Goal: Check status: Check status

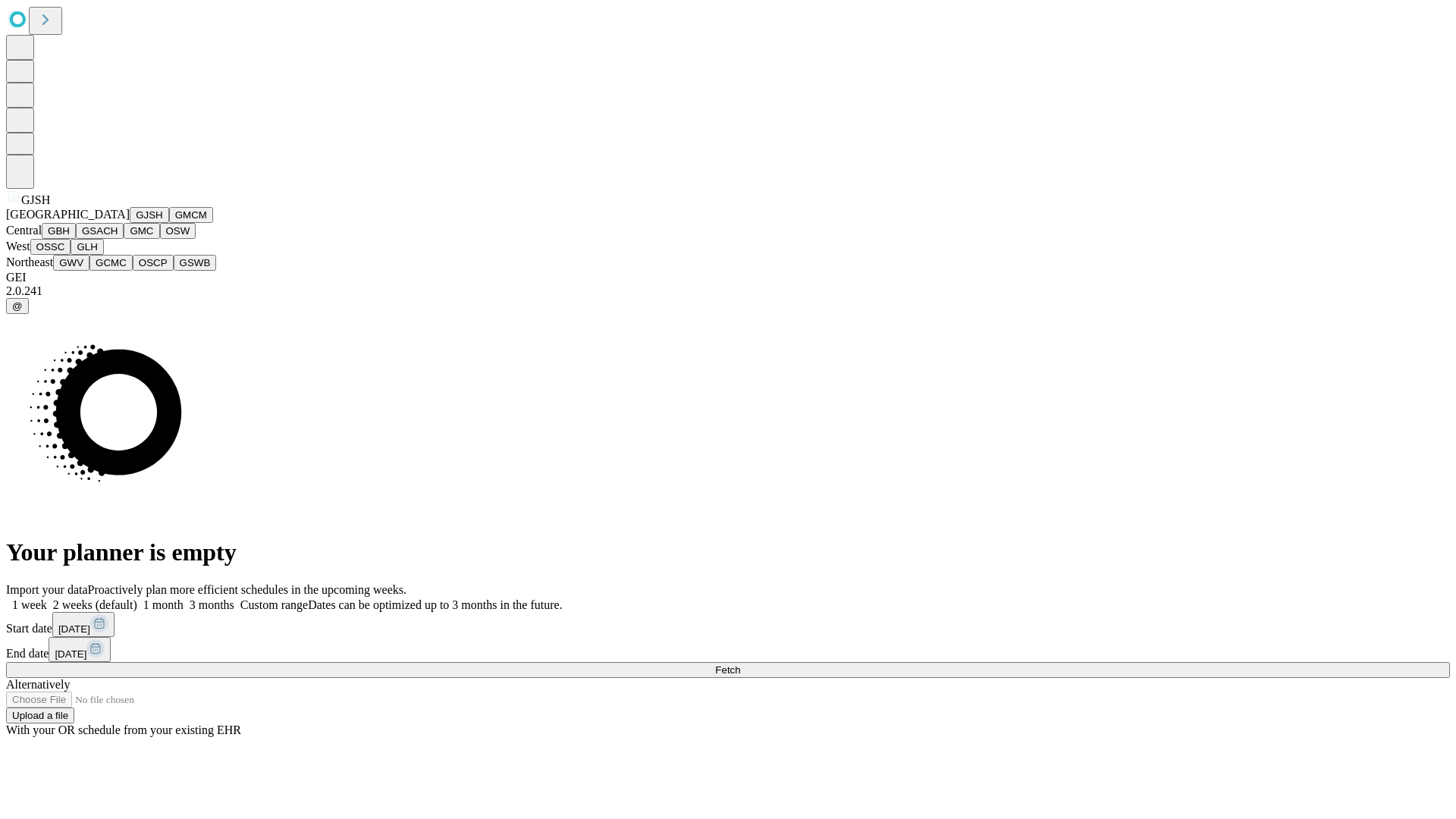
click at [130, 223] on button "GJSH" at bounding box center [149, 215] width 40 height 16
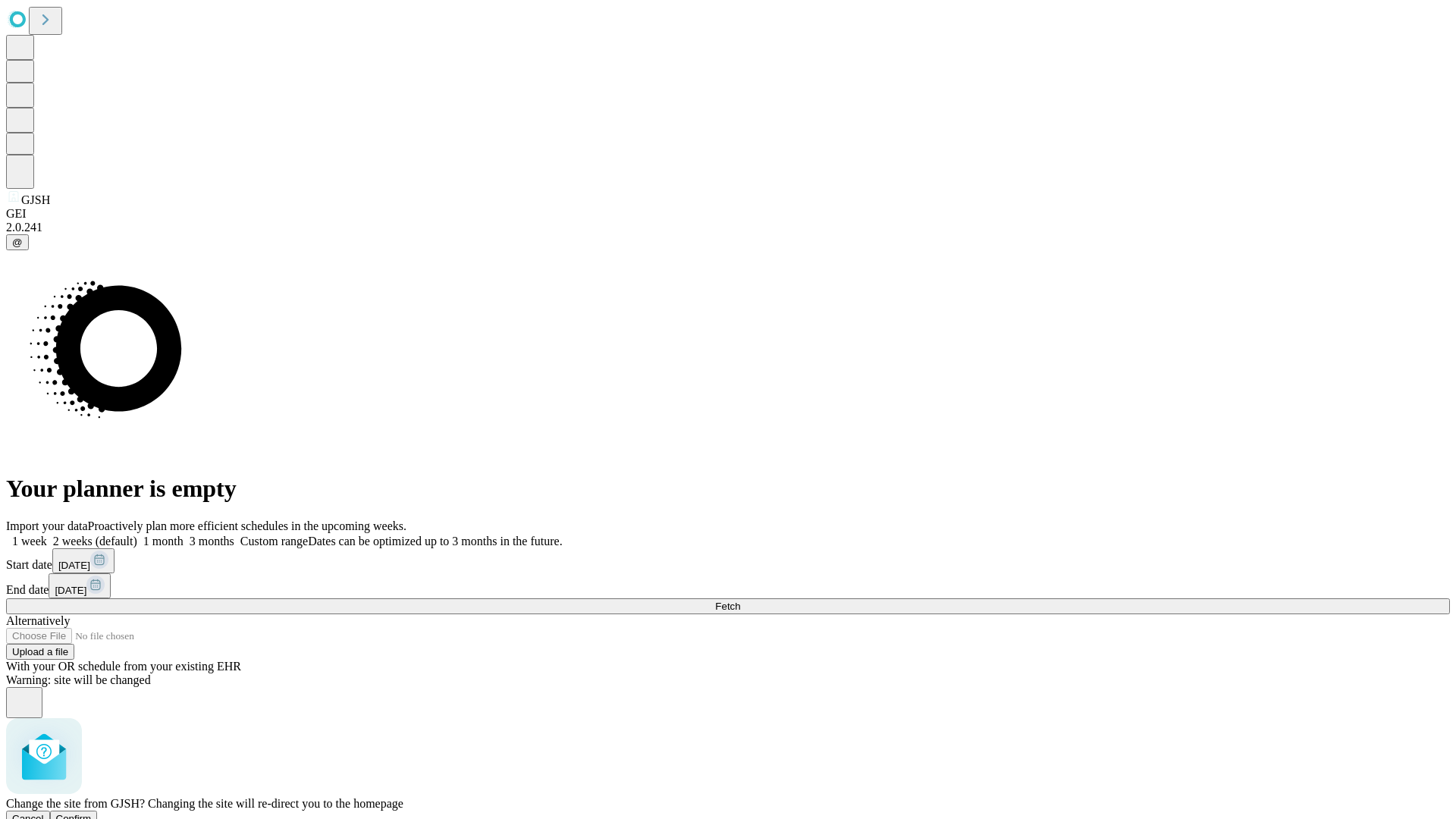
click at [92, 813] on span "Confirm" at bounding box center [73, 818] width 35 height 11
click at [47, 534] on label "1 week" at bounding box center [27, 540] width 41 height 13
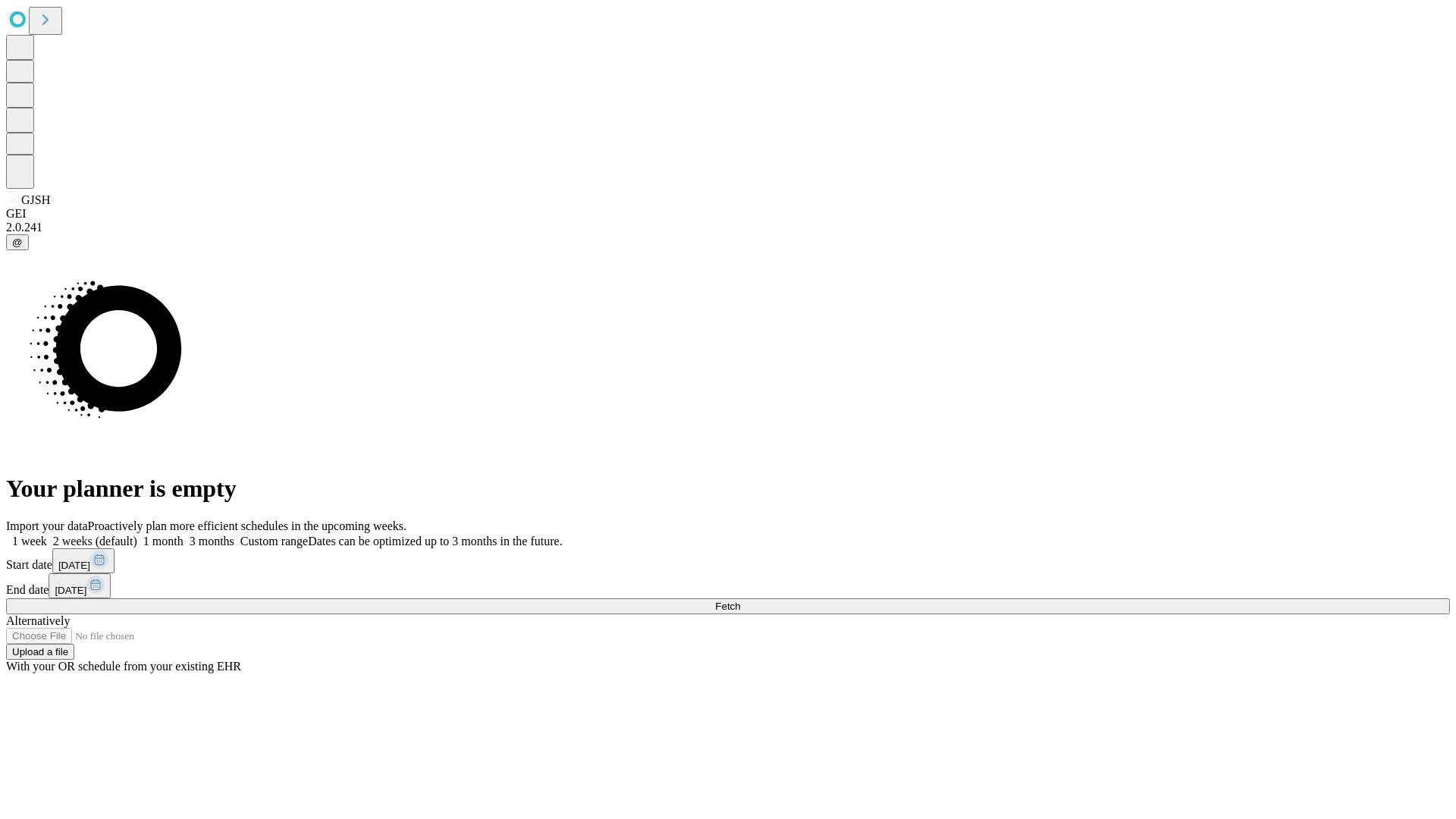
click at [740, 601] on span "Fetch" at bounding box center [727, 606] width 25 height 11
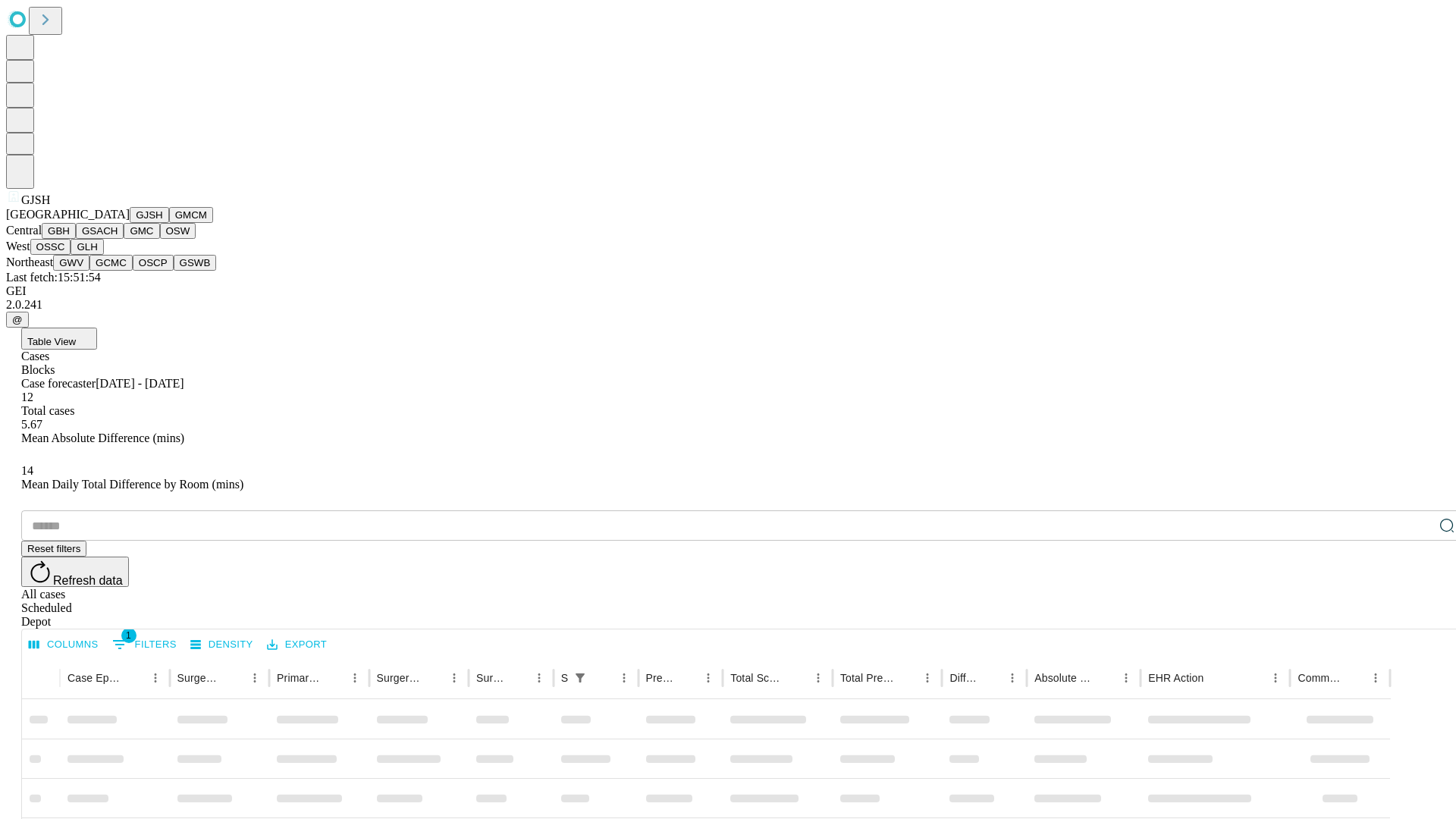
click at [169, 223] on button "GMCM" at bounding box center [191, 215] width 44 height 16
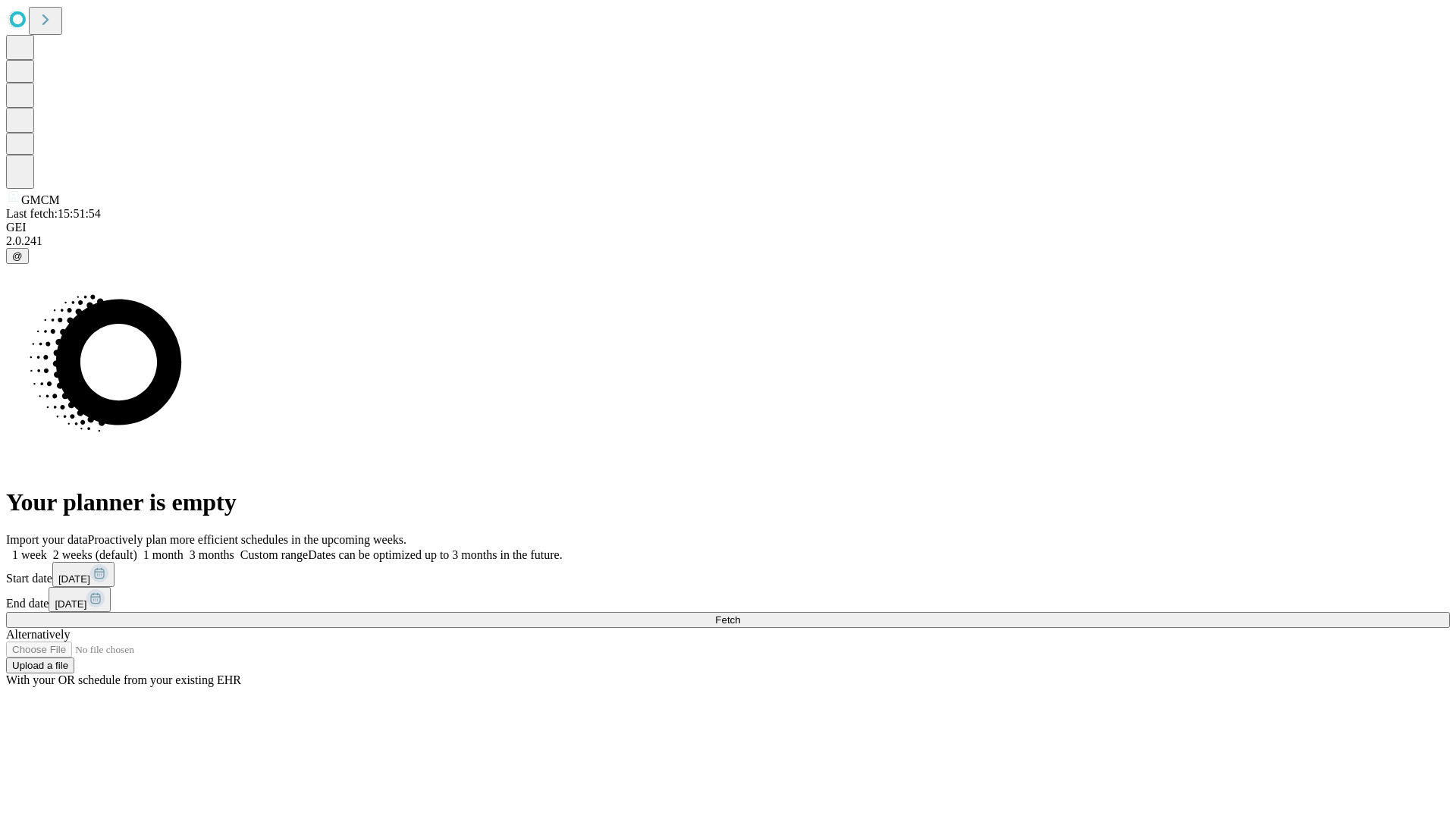
click at [47, 548] on label "1 week" at bounding box center [27, 555] width 41 height 13
click at [740, 614] on span "Fetch" at bounding box center [727, 619] width 25 height 11
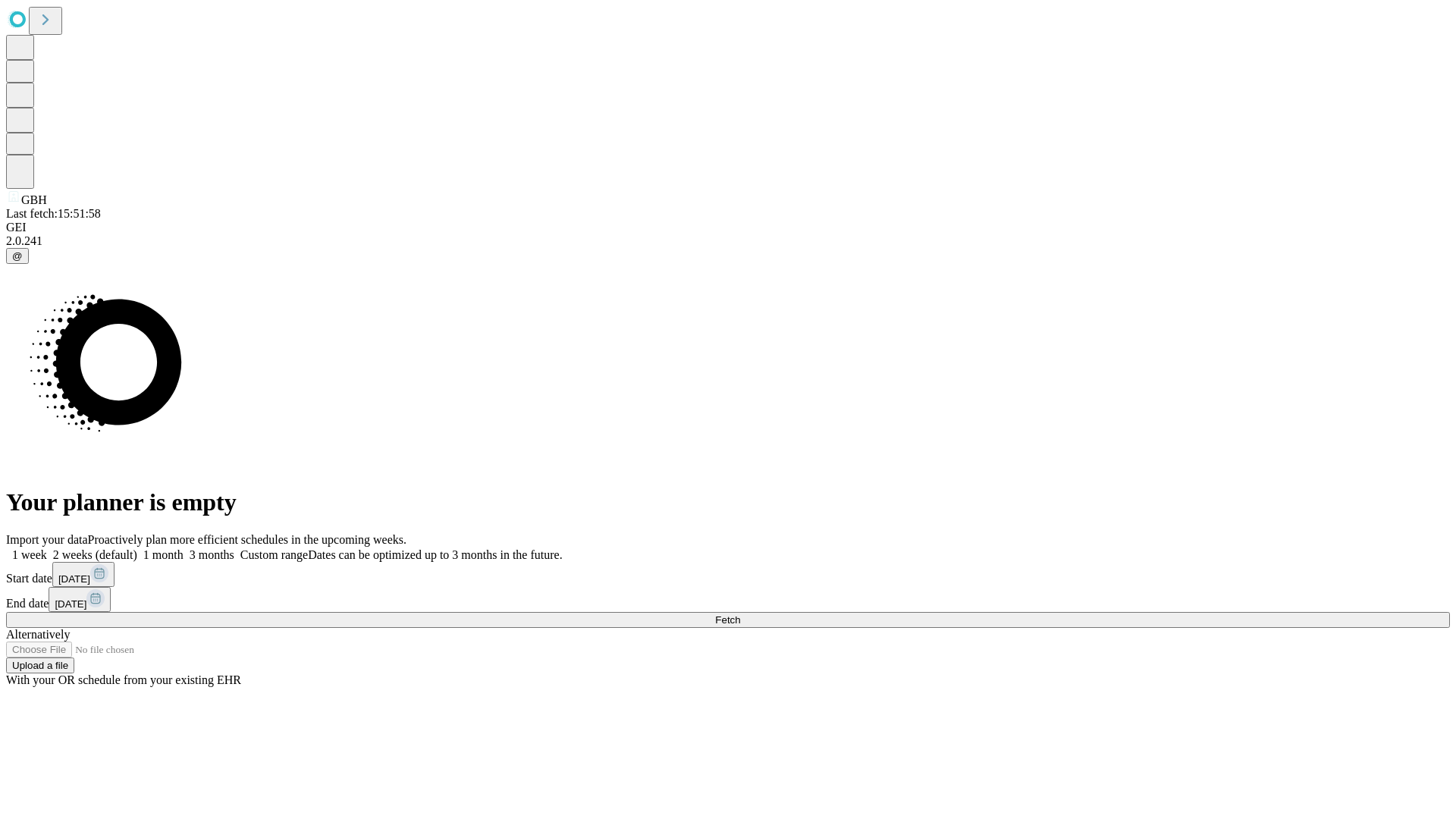
click at [47, 548] on label "1 week" at bounding box center [27, 555] width 41 height 13
click at [740, 614] on span "Fetch" at bounding box center [727, 619] width 25 height 11
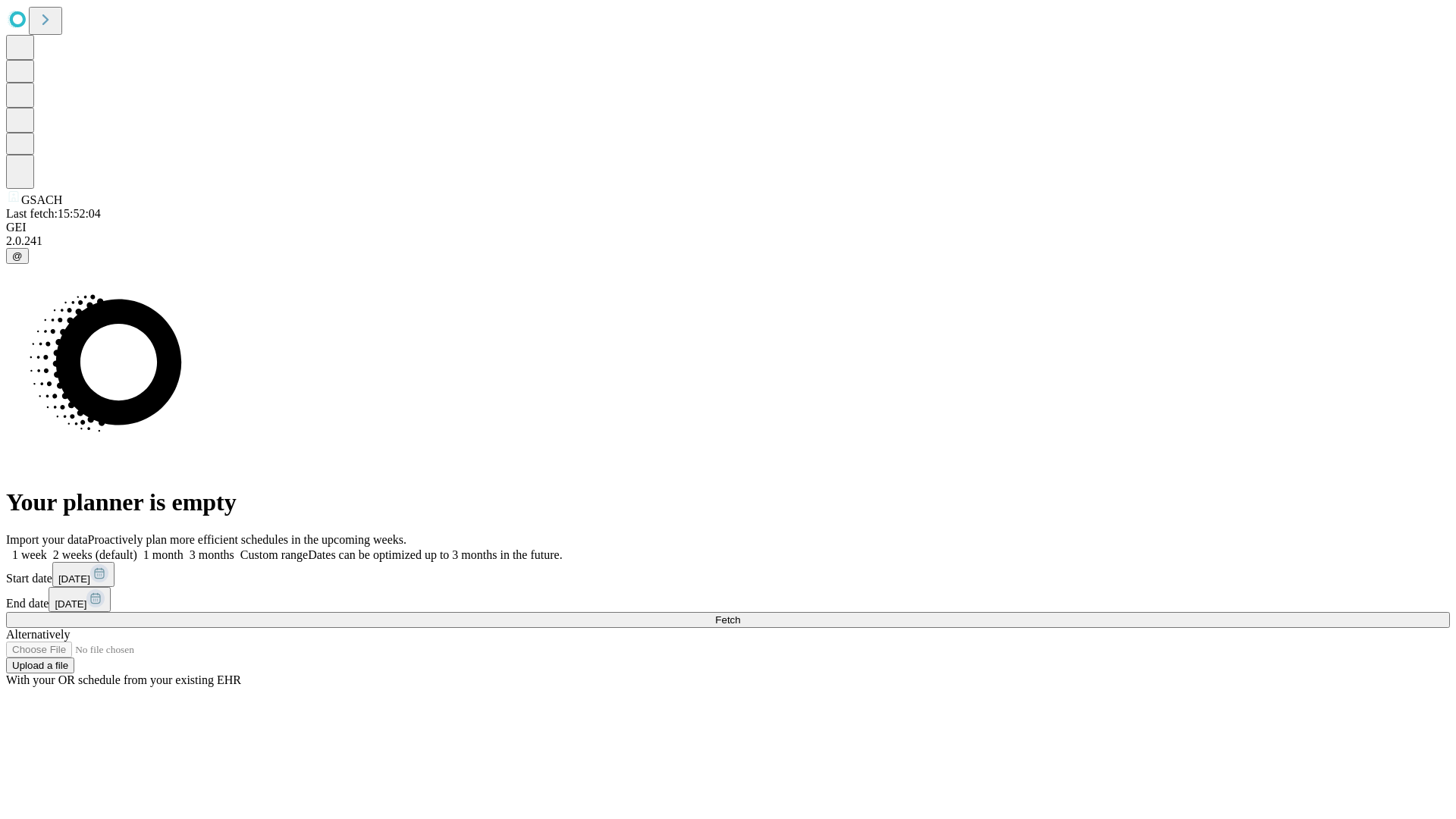
click at [47, 548] on label "1 week" at bounding box center [27, 555] width 41 height 13
click at [740, 614] on span "Fetch" at bounding box center [727, 619] width 25 height 11
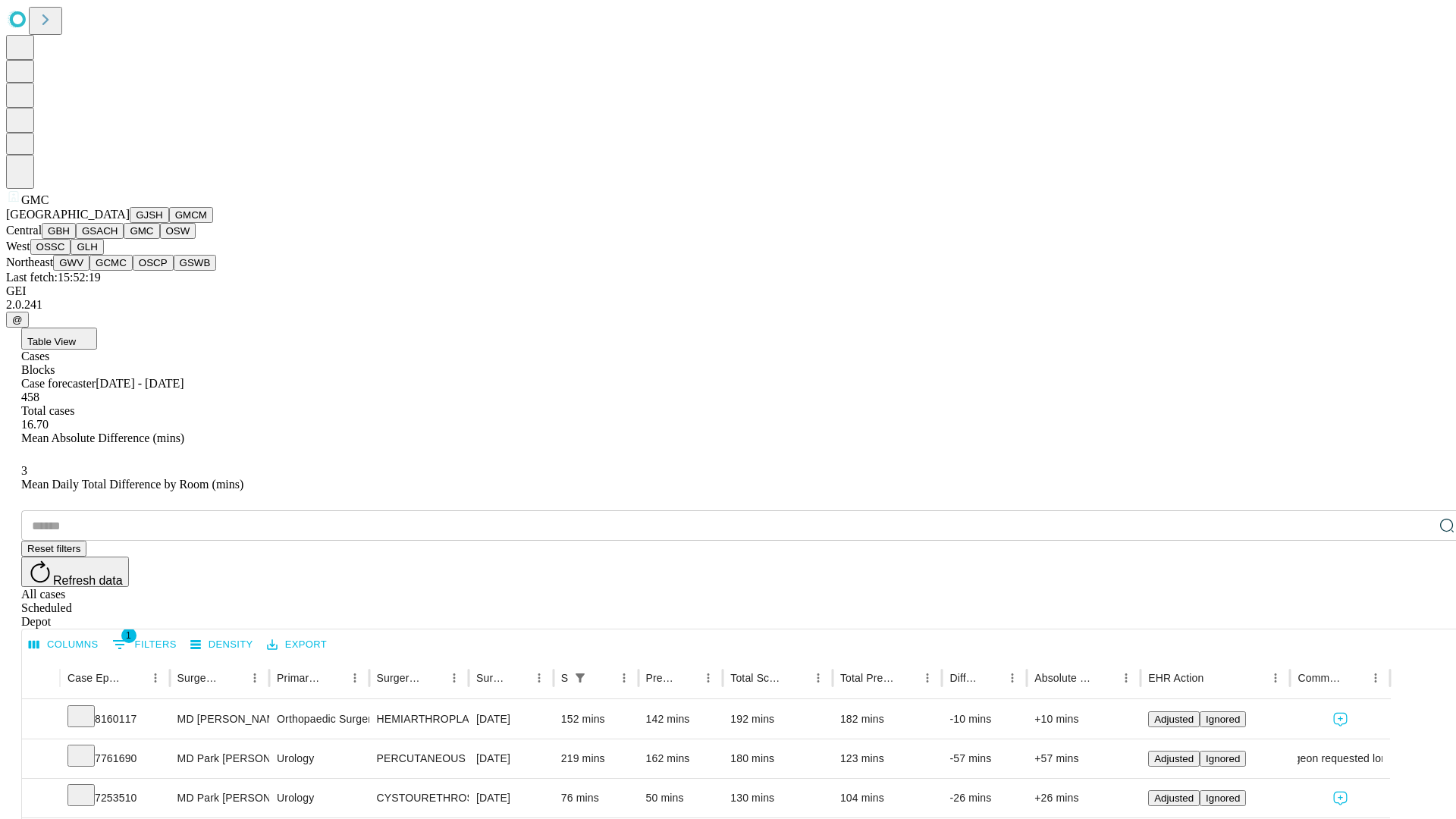
click at [160, 239] on button "OSW" at bounding box center [178, 231] width 36 height 16
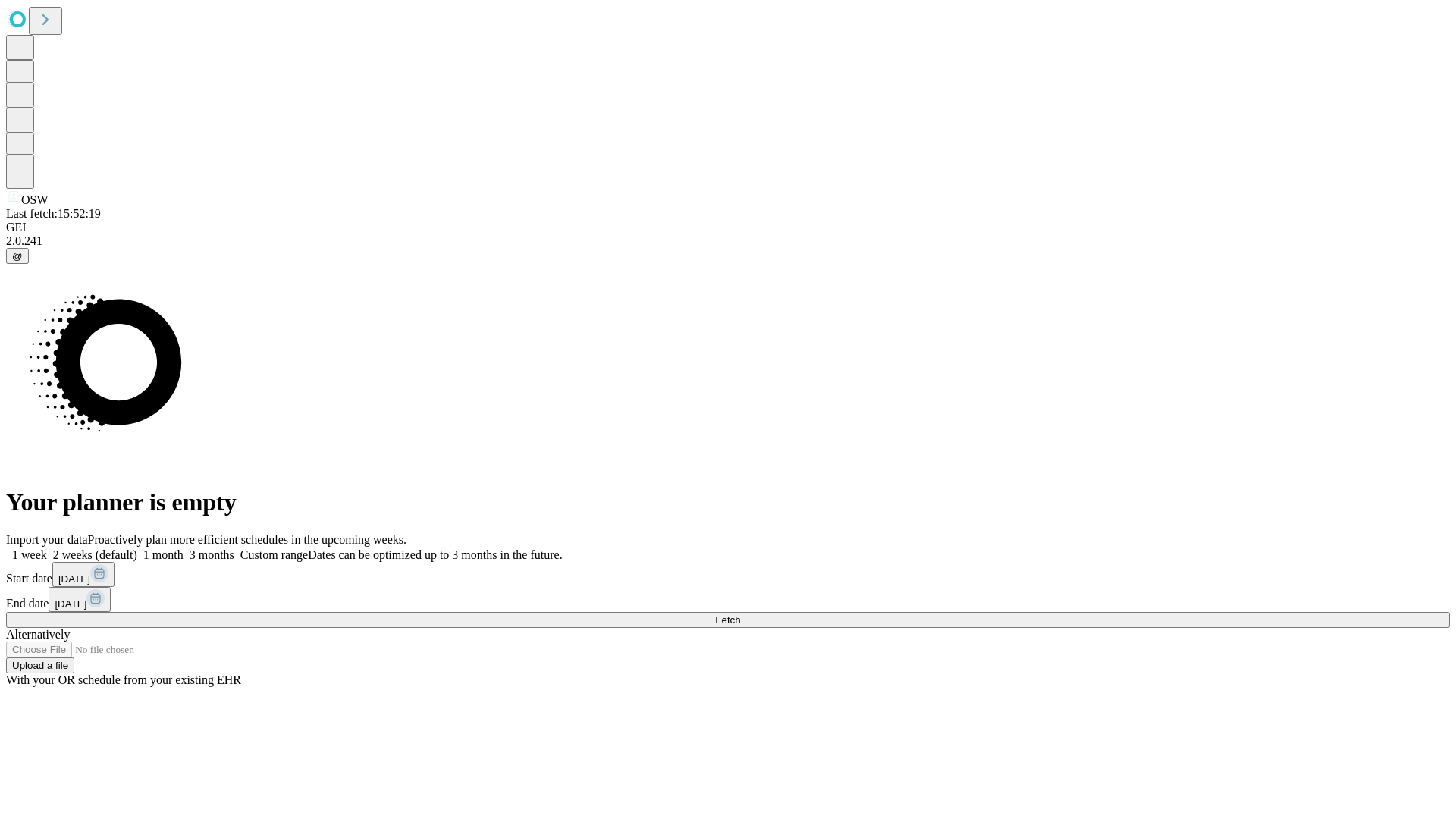
click at [47, 548] on label "1 week" at bounding box center [27, 555] width 41 height 13
click at [740, 614] on span "Fetch" at bounding box center [727, 619] width 25 height 11
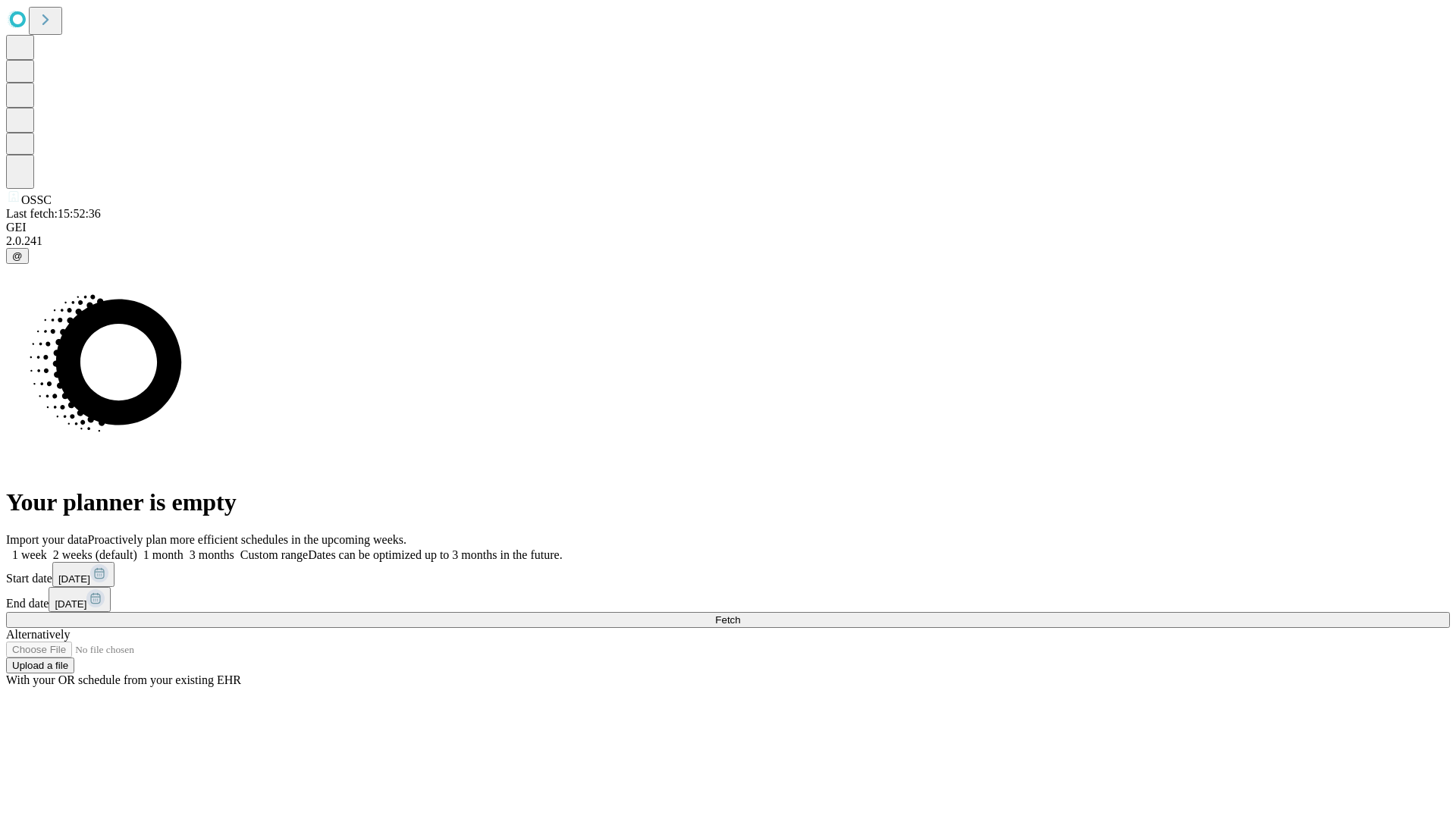
click at [47, 548] on label "1 week" at bounding box center [27, 555] width 41 height 13
click at [740, 614] on span "Fetch" at bounding box center [727, 619] width 25 height 11
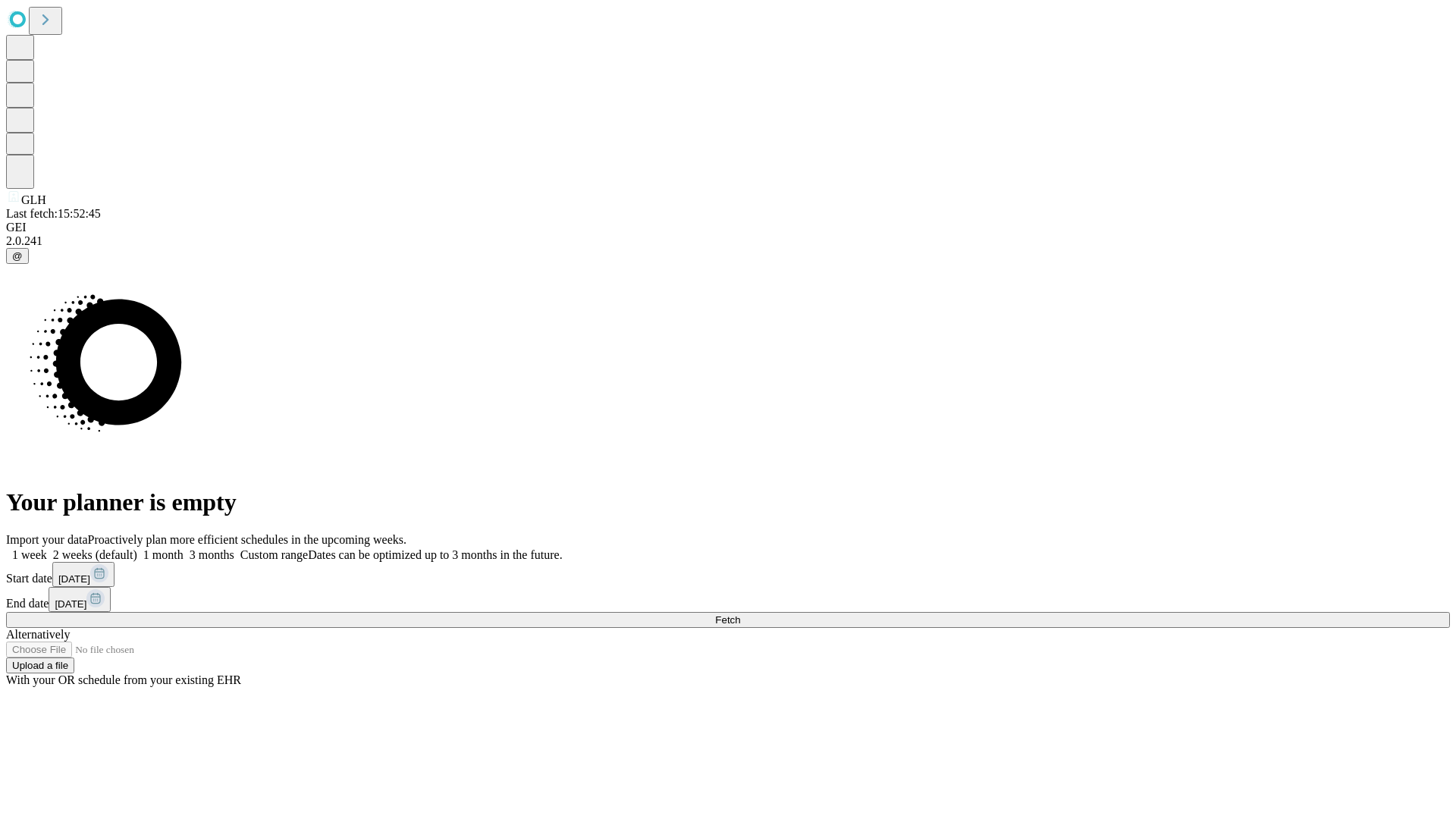
click at [47, 548] on label "1 week" at bounding box center [27, 555] width 41 height 13
click at [740, 614] on span "Fetch" at bounding box center [727, 619] width 25 height 11
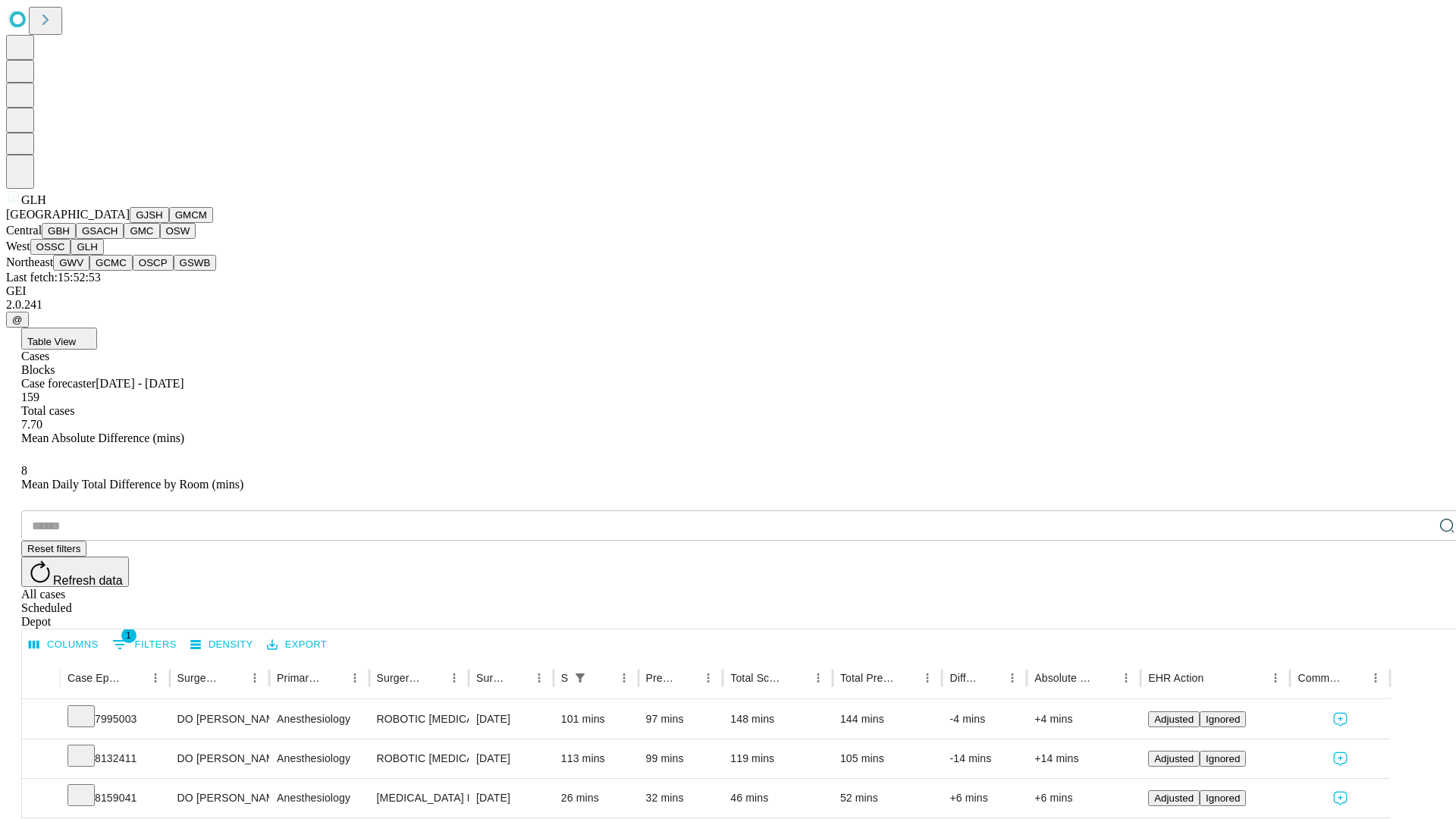
click at [89, 271] on button "GWV" at bounding box center [71, 263] width 36 height 16
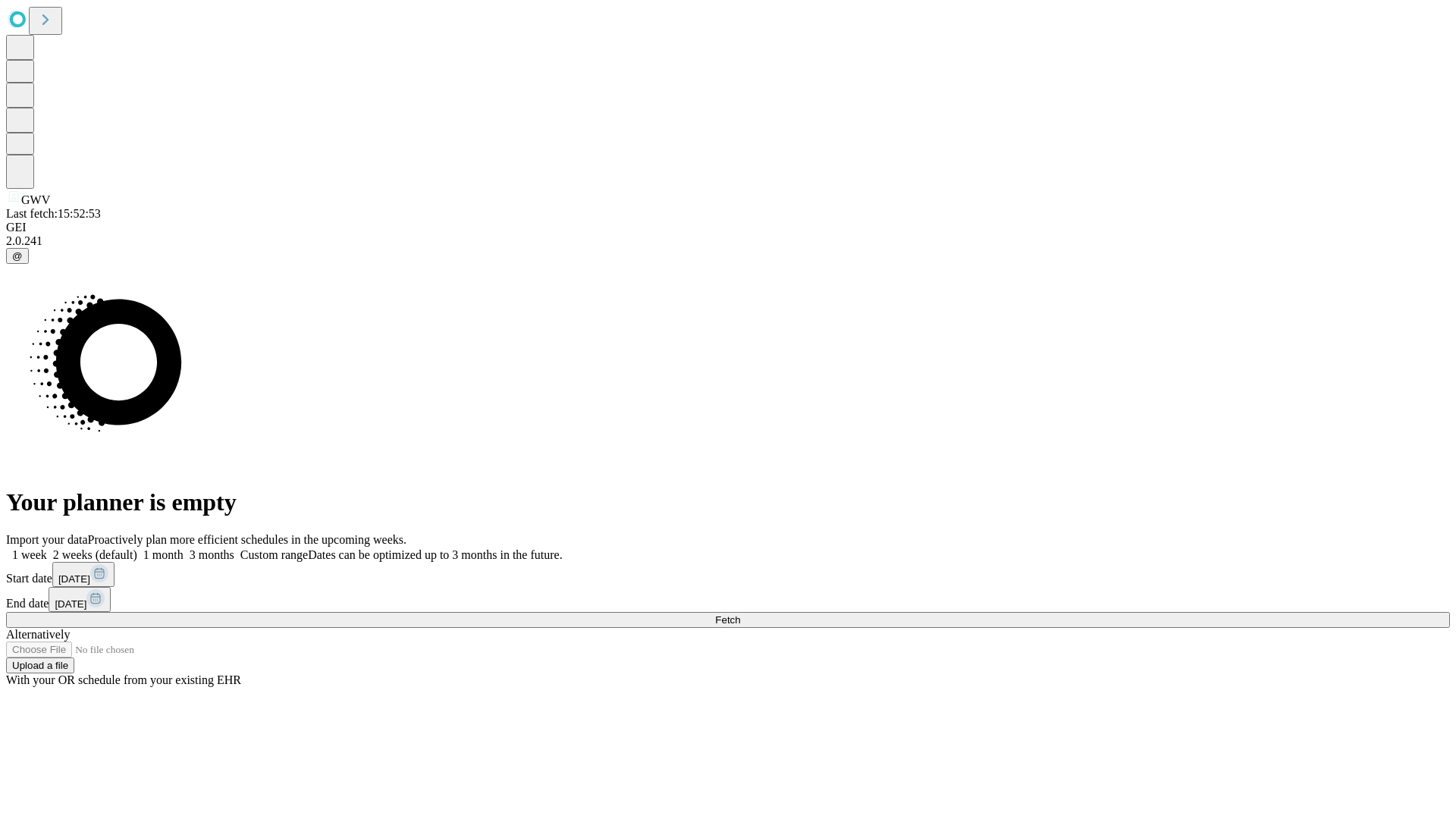
click at [47, 548] on label "1 week" at bounding box center [27, 555] width 41 height 13
click at [740, 614] on span "Fetch" at bounding box center [727, 619] width 25 height 11
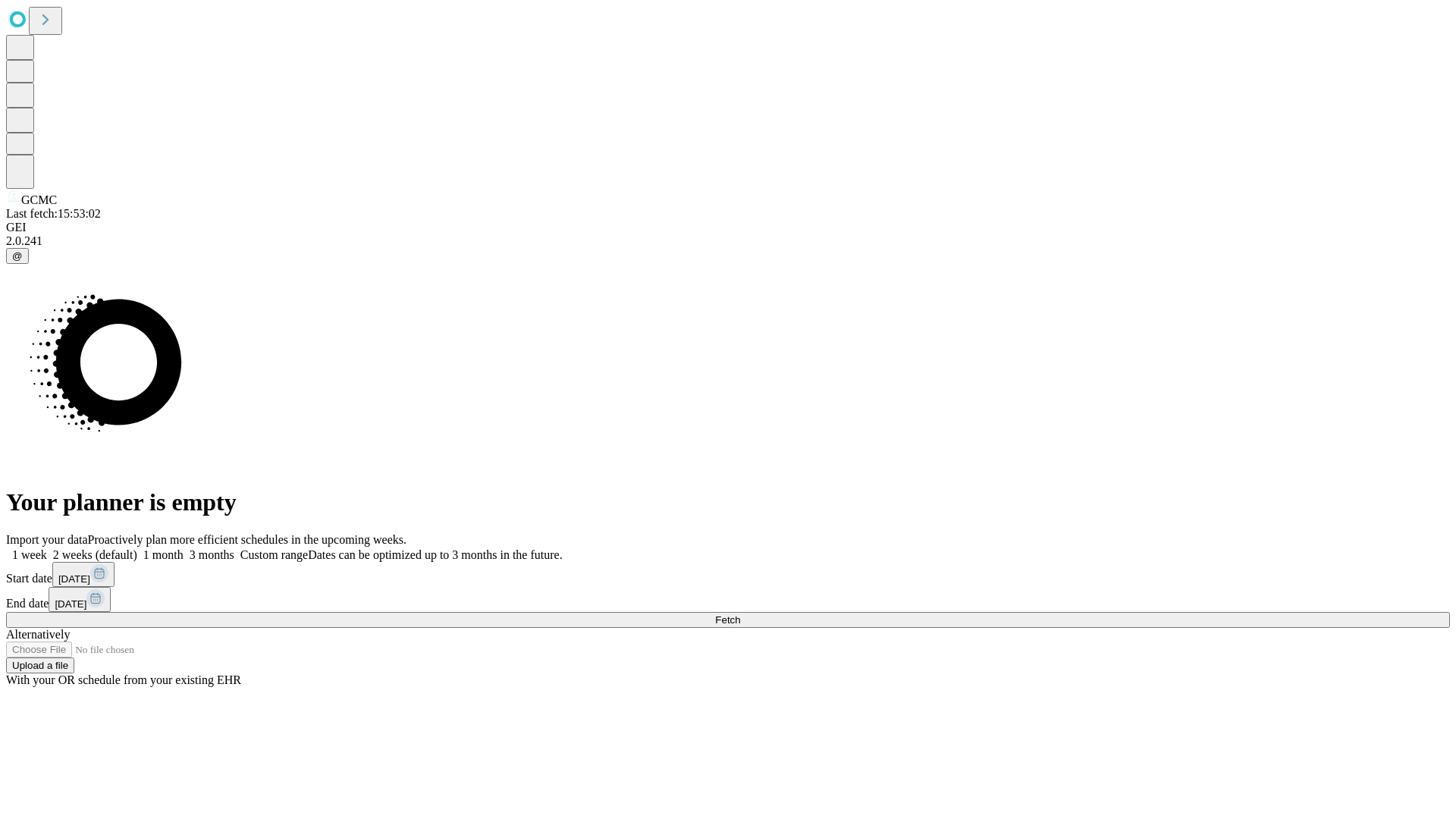
click at [47, 548] on label "1 week" at bounding box center [27, 555] width 41 height 13
click at [740, 614] on span "Fetch" at bounding box center [727, 619] width 25 height 11
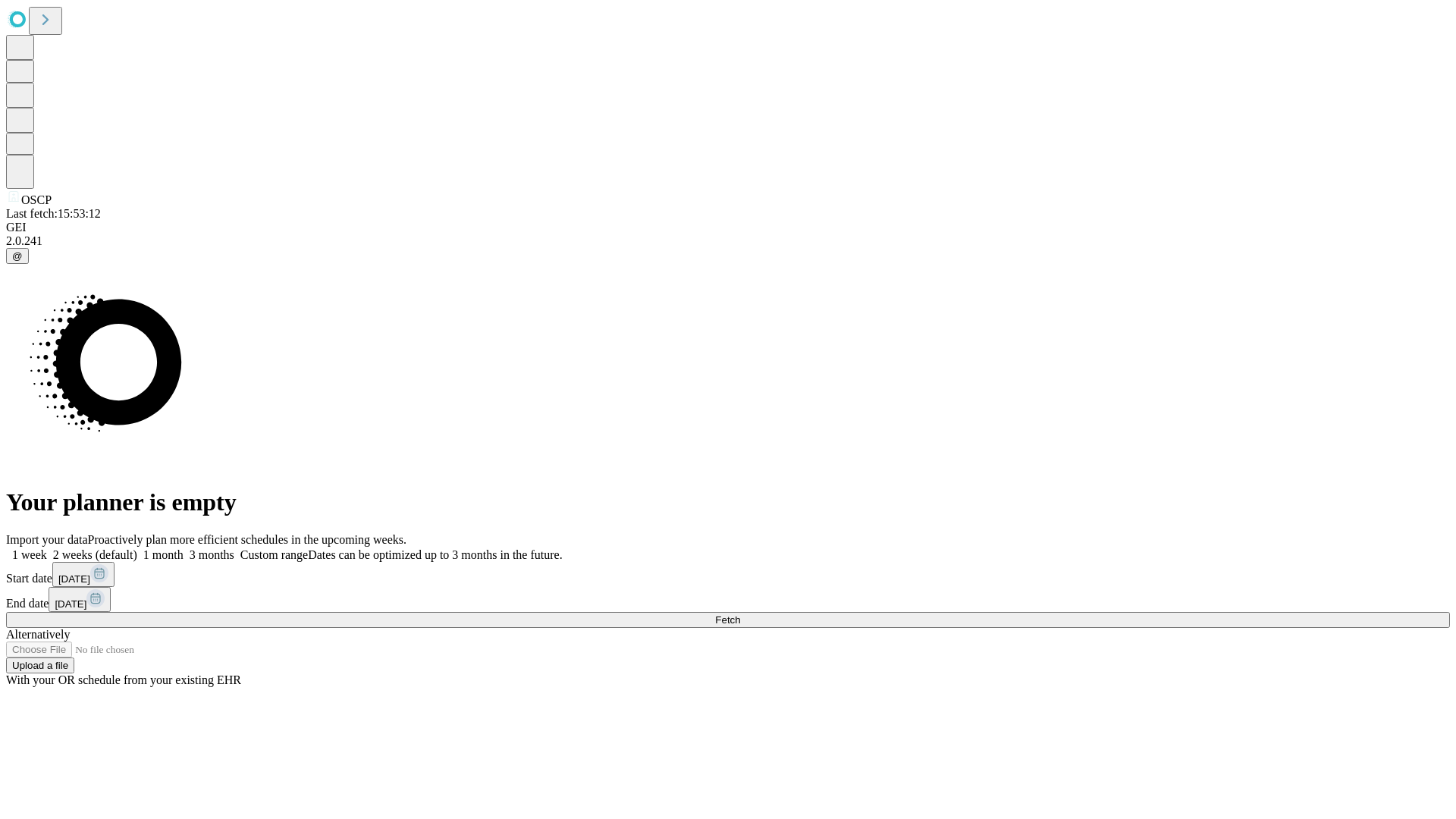
click at [47, 548] on label "1 week" at bounding box center [27, 555] width 41 height 13
click at [740, 614] on span "Fetch" at bounding box center [727, 619] width 25 height 11
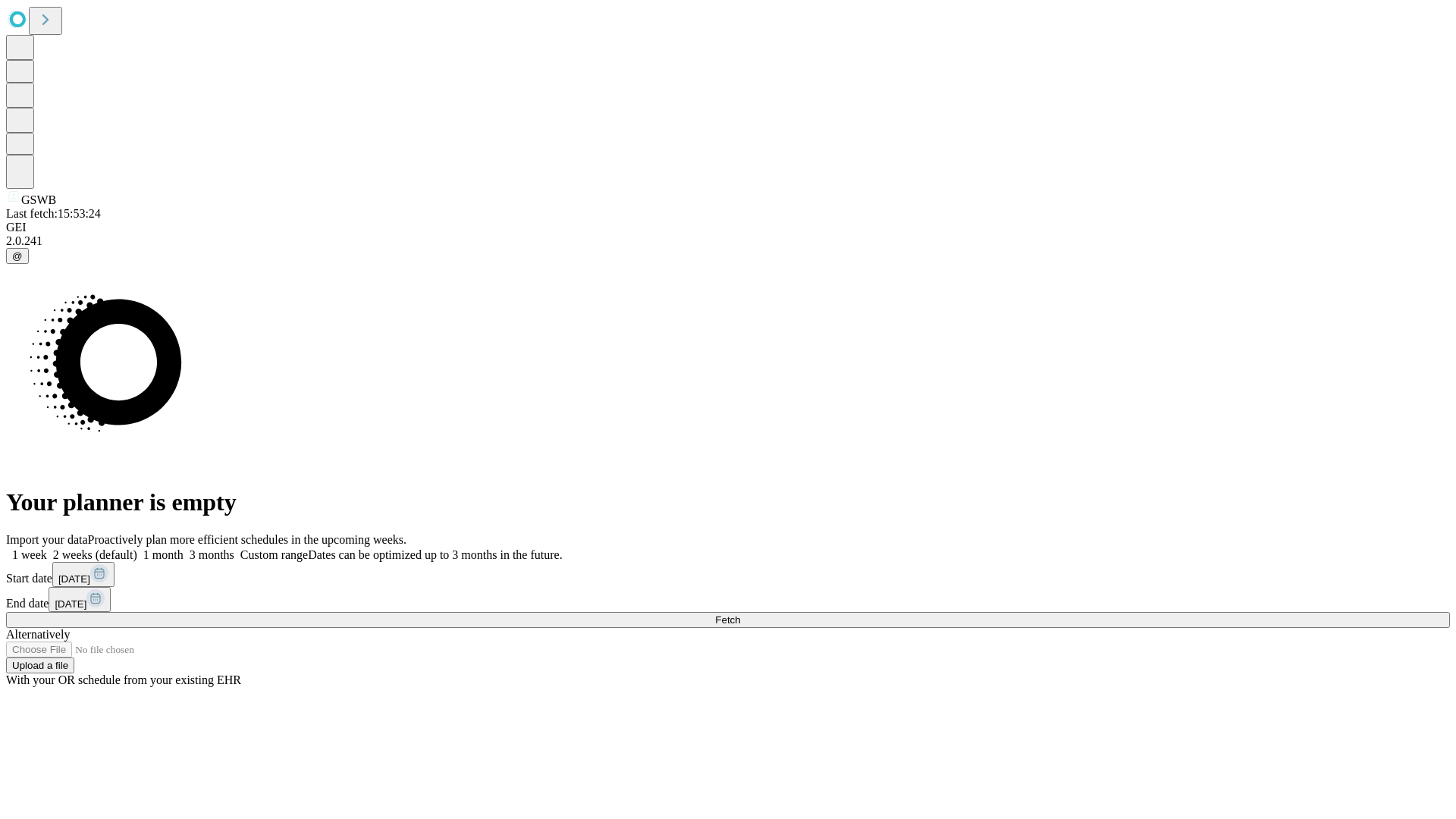
click at [47, 548] on label "1 week" at bounding box center [27, 555] width 41 height 13
click at [740, 614] on span "Fetch" at bounding box center [727, 619] width 25 height 11
